Goal: Task Accomplishment & Management: Use online tool/utility

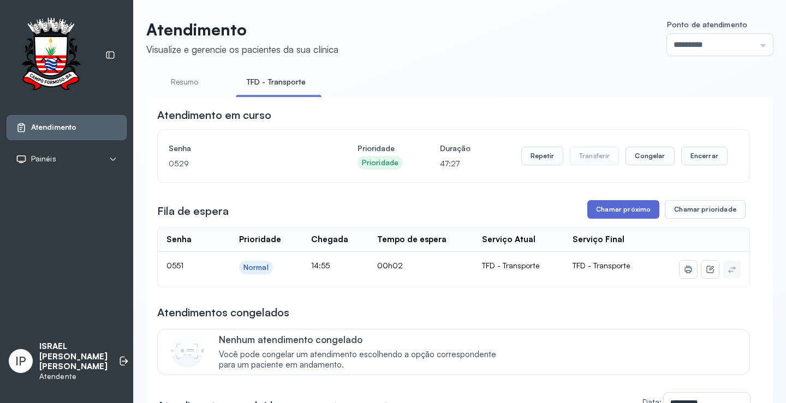
click at [597, 208] on button "Chamar próximo" at bounding box center [623, 209] width 72 height 19
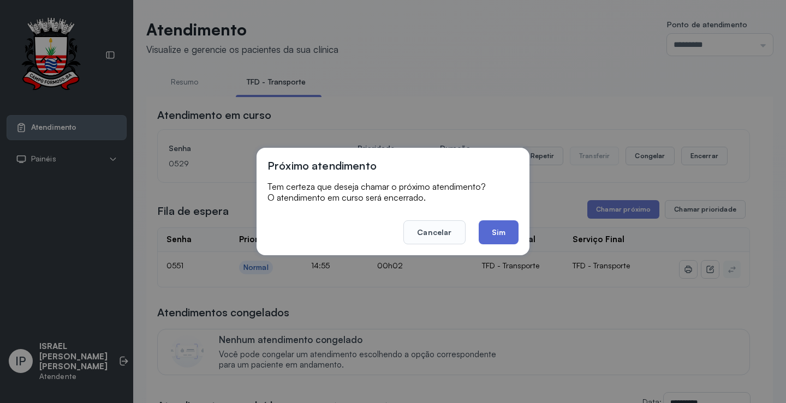
click at [503, 227] on button "Sim" at bounding box center [499, 232] width 40 height 24
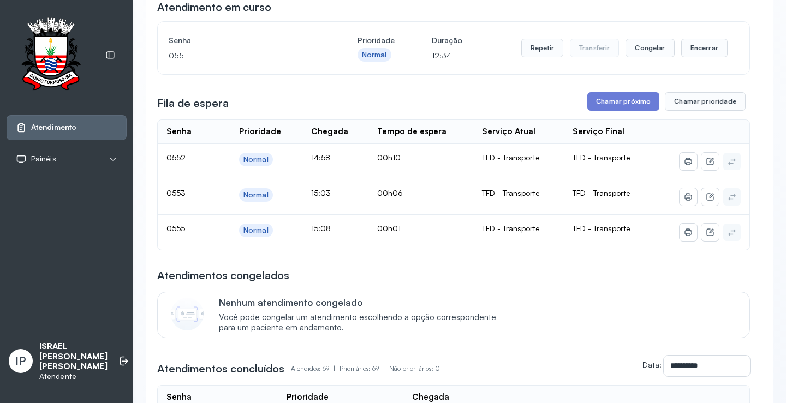
scroll to position [109, 0]
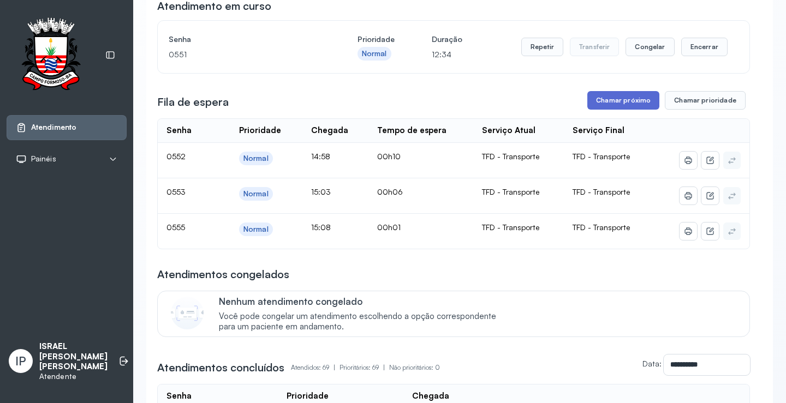
click at [599, 104] on button "Chamar próximo" at bounding box center [623, 100] width 72 height 19
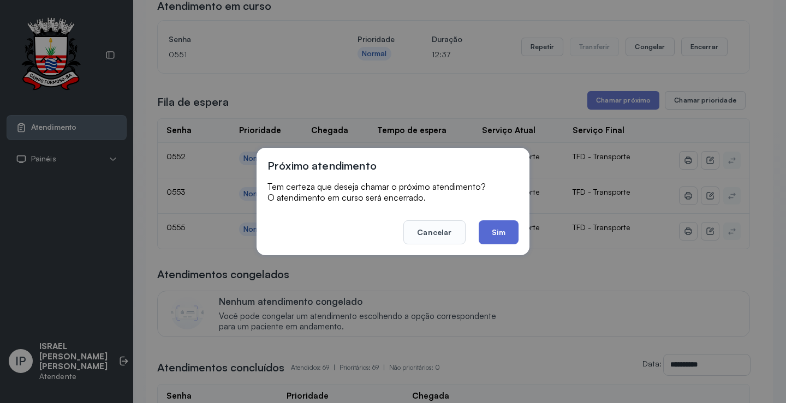
click at [485, 229] on button "Sim" at bounding box center [499, 232] width 40 height 24
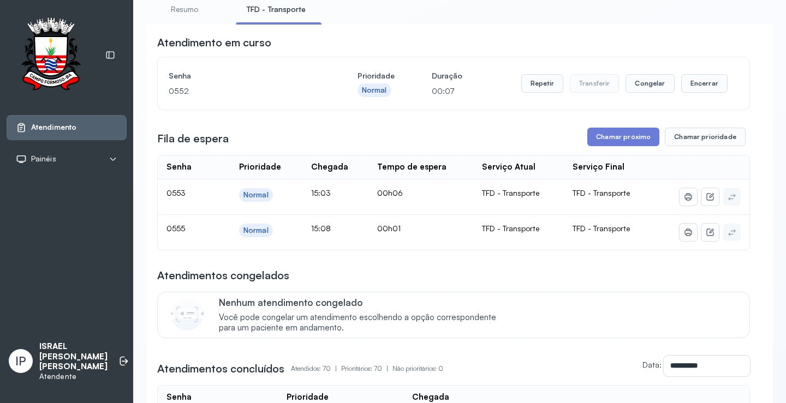
scroll to position [0, 0]
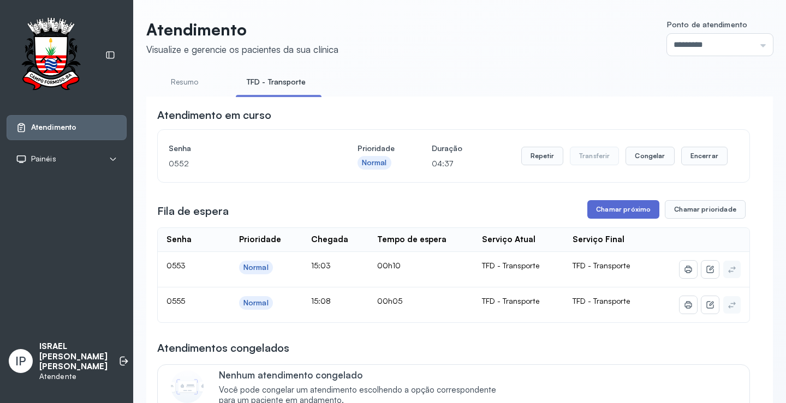
click at [623, 212] on button "Chamar próximo" at bounding box center [623, 209] width 72 height 19
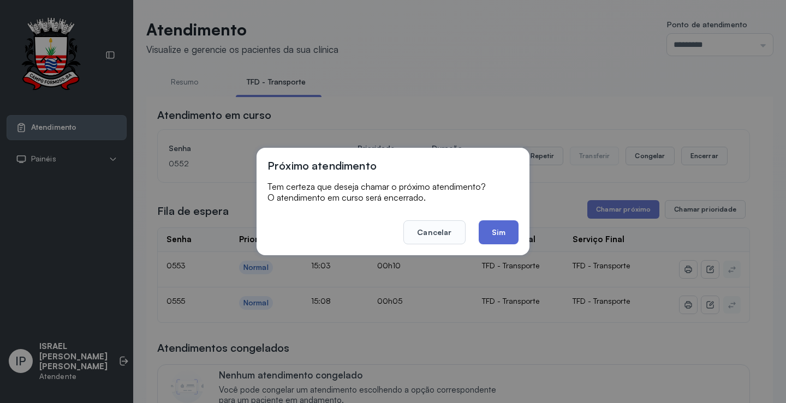
click at [502, 231] on button "Sim" at bounding box center [499, 232] width 40 height 24
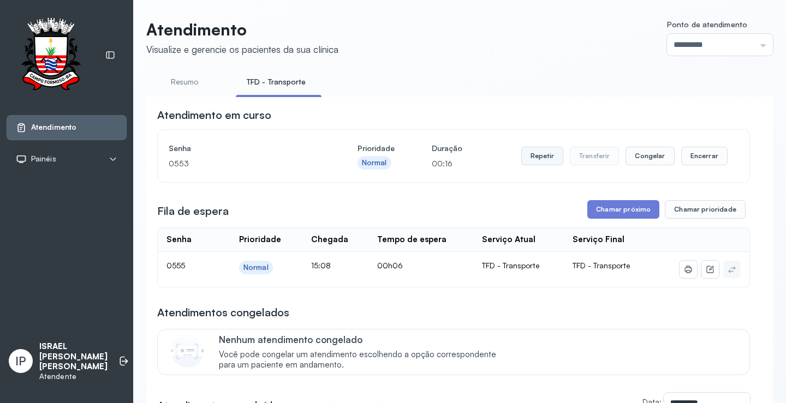
click at [527, 157] on button "Repetir" at bounding box center [542, 156] width 42 height 19
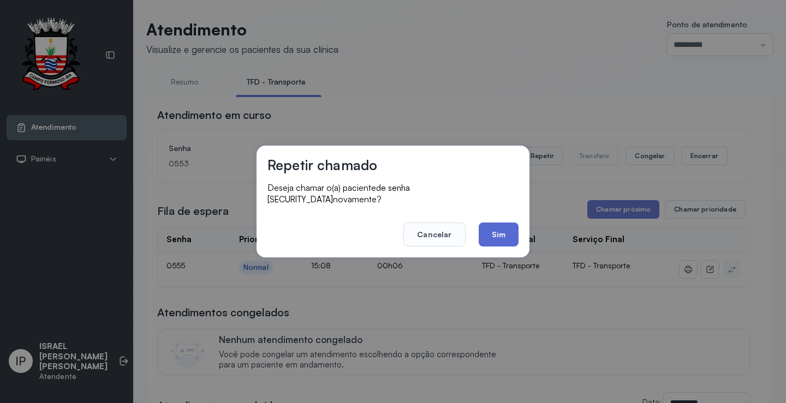
click at [489, 224] on button "Sim" at bounding box center [499, 235] width 40 height 24
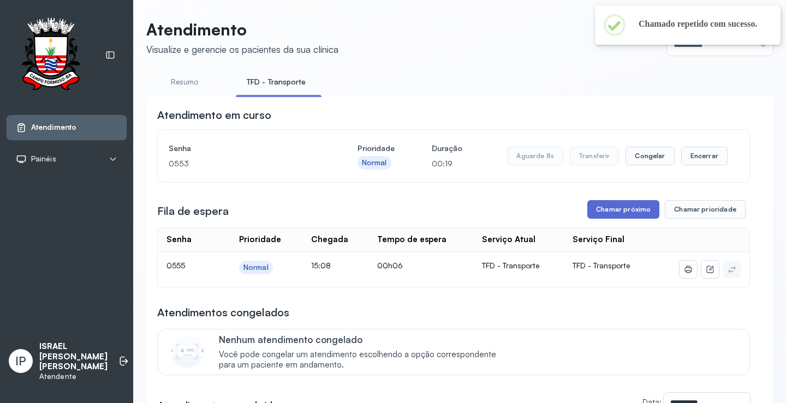
click at [627, 217] on button "Chamar próximo" at bounding box center [623, 209] width 72 height 19
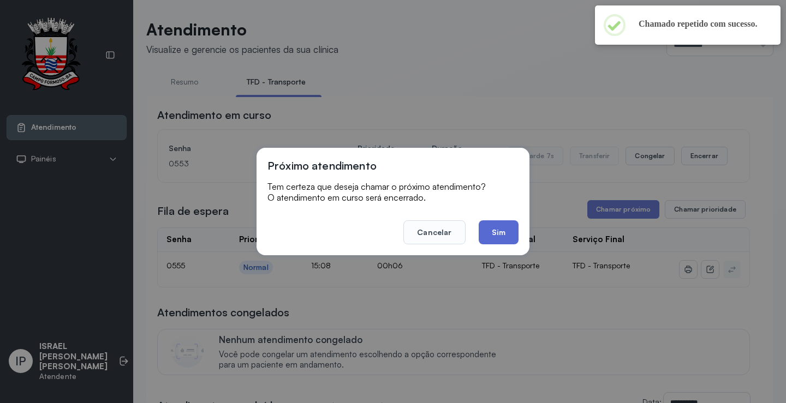
click at [501, 226] on button "Sim" at bounding box center [499, 232] width 40 height 24
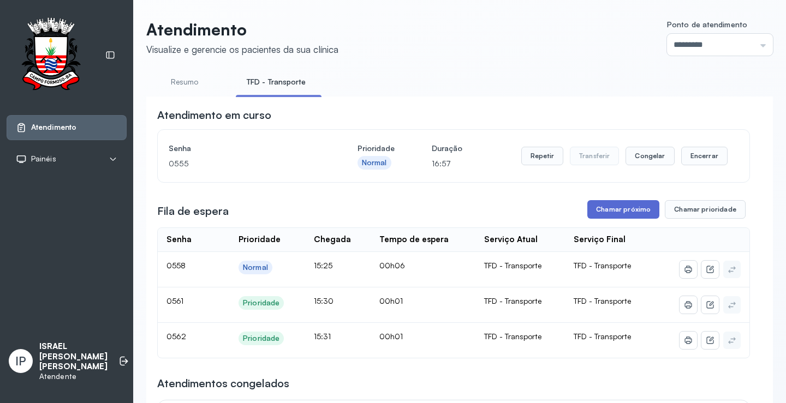
click at [618, 208] on button "Chamar próximo" at bounding box center [623, 209] width 72 height 19
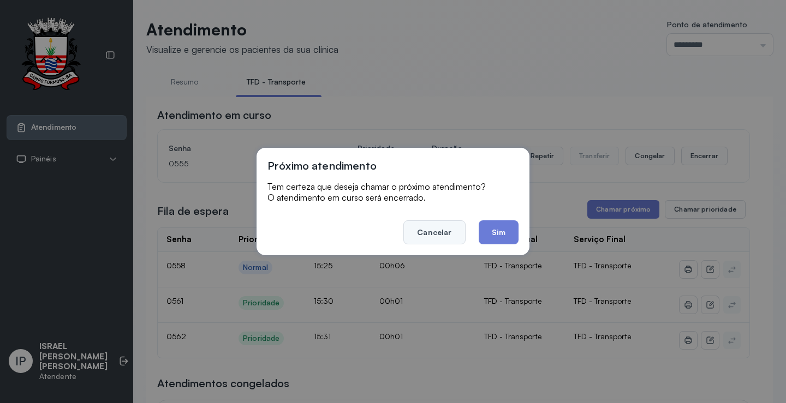
click at [445, 236] on button "Cancelar" at bounding box center [434, 232] width 62 height 24
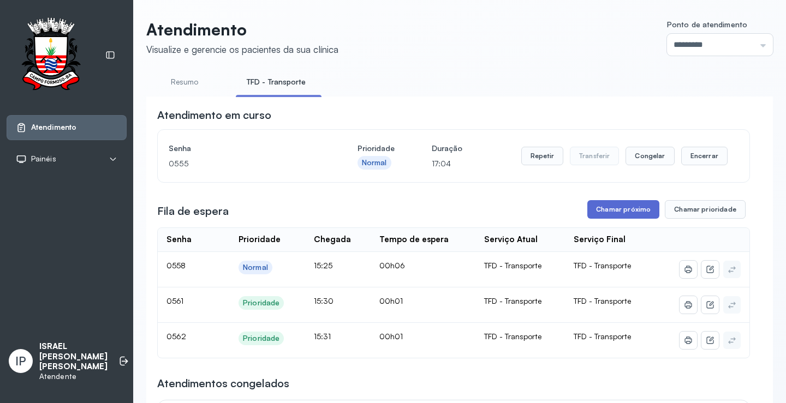
click at [635, 207] on button "Chamar próximo" at bounding box center [623, 209] width 72 height 19
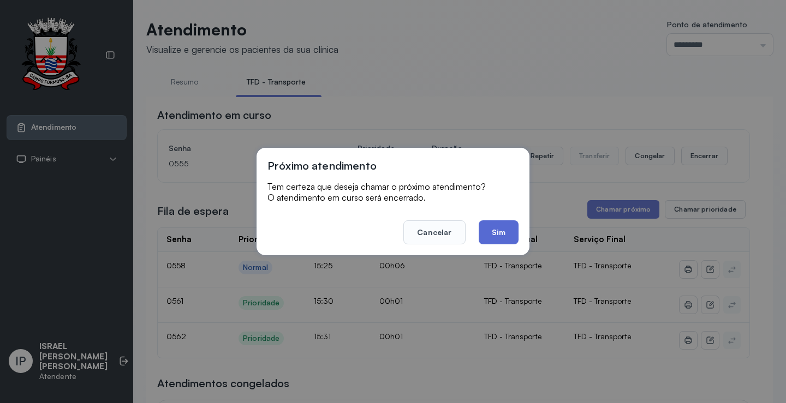
click at [489, 234] on button "Sim" at bounding box center [499, 232] width 40 height 24
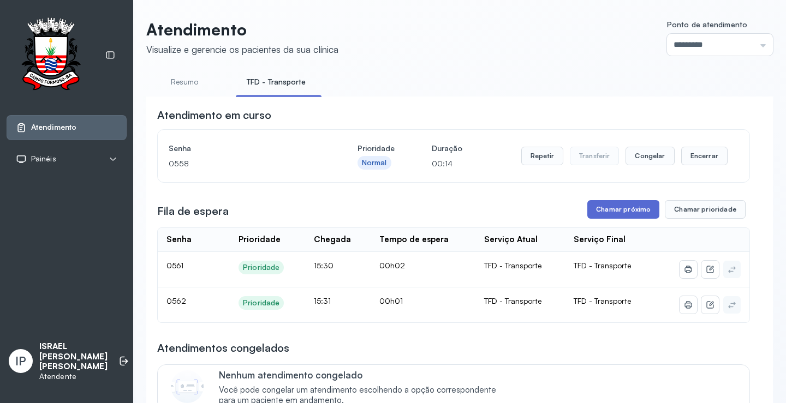
click at [614, 206] on button "Chamar próximo" at bounding box center [623, 209] width 72 height 19
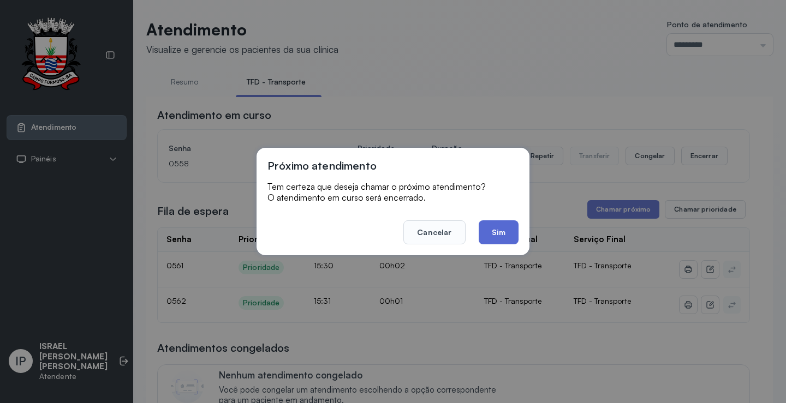
click at [496, 230] on button "Sim" at bounding box center [499, 232] width 40 height 24
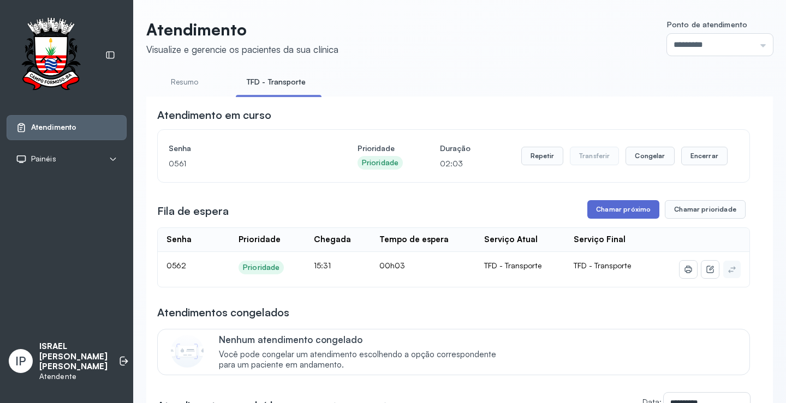
click at [599, 210] on button "Chamar próximo" at bounding box center [623, 209] width 72 height 19
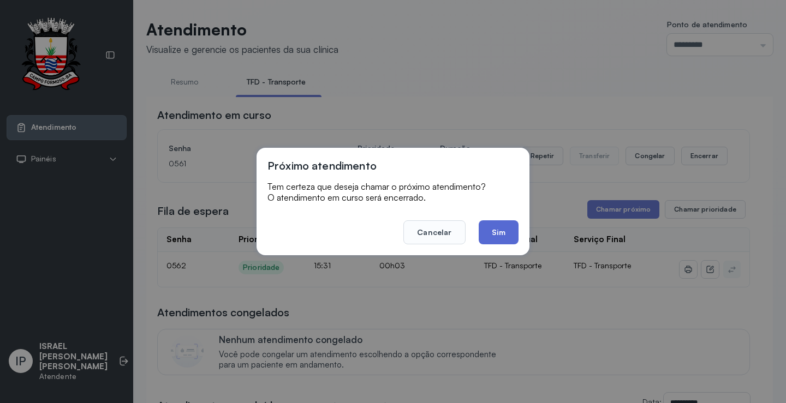
click at [506, 227] on button "Sim" at bounding box center [499, 232] width 40 height 24
